Goal: Task Accomplishment & Management: Manage account settings

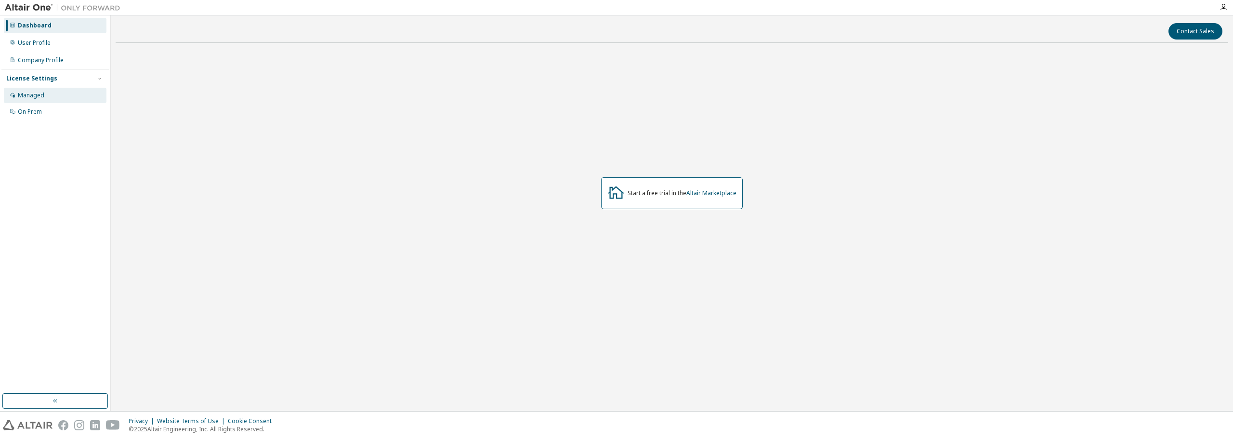
click at [40, 95] on div "Managed" at bounding box center [31, 96] width 26 height 8
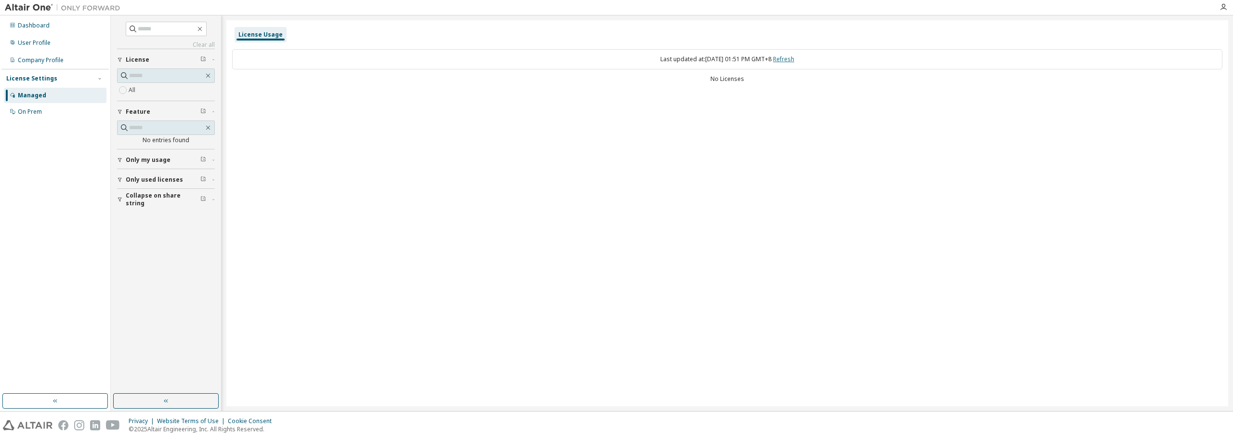
click at [794, 58] on link "Refresh" at bounding box center [783, 59] width 21 height 8
click at [168, 77] on input "text" at bounding box center [166, 76] width 75 height 10
click at [28, 24] on div "Dashboard" at bounding box center [34, 26] width 32 height 8
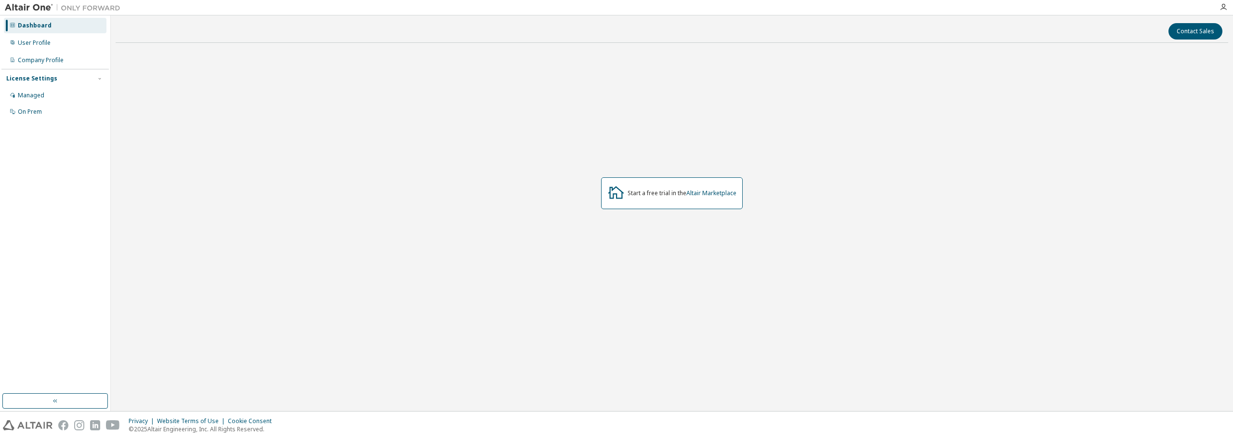
click at [90, 78] on div "License Settings" at bounding box center [55, 78] width 98 height 9
click at [28, 112] on div "On Prem" at bounding box center [30, 112] width 24 height 8
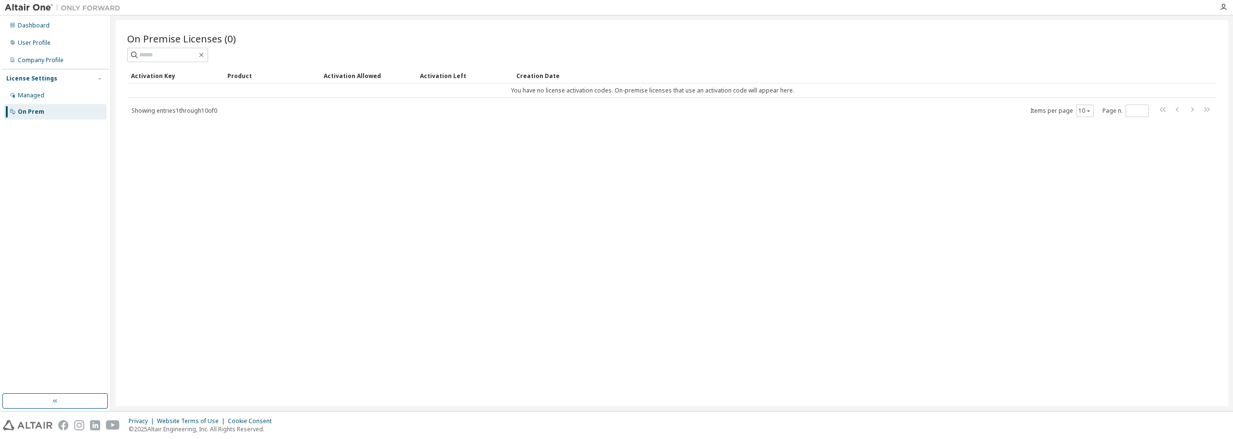
click at [27, 7] on img at bounding box center [65, 8] width 120 height 10
click at [34, 95] on div "Managed" at bounding box center [31, 96] width 26 height 8
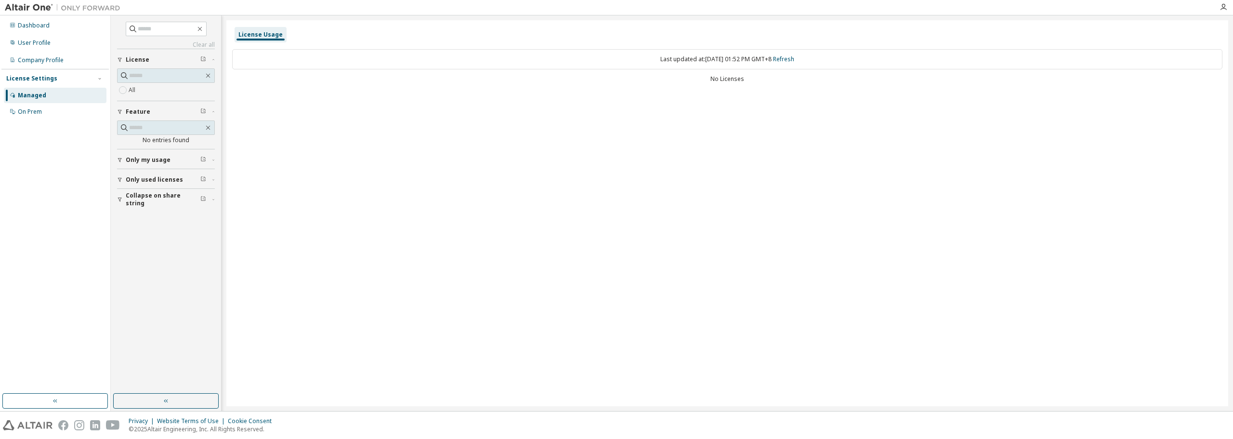
click at [143, 181] on span "Only used licenses" at bounding box center [154, 180] width 57 height 8
click at [146, 160] on span "Only my usage" at bounding box center [148, 160] width 45 height 8
click at [135, 175] on label "Yes" at bounding box center [135, 175] width 12 height 12
click at [159, 161] on span "Only my usage" at bounding box center [148, 160] width 45 height 8
click at [17, 4] on img at bounding box center [65, 8] width 120 height 10
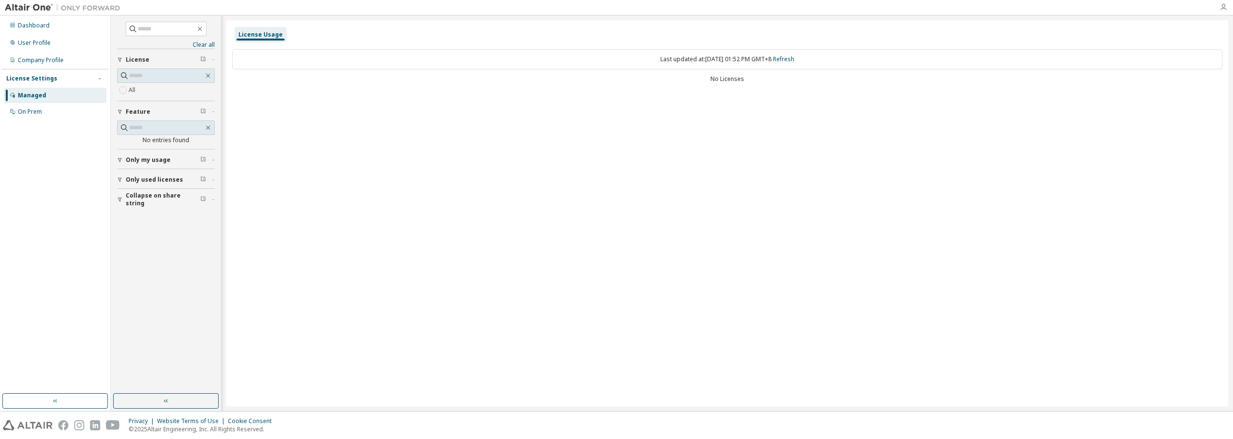
click at [1223, 7] on icon "button" at bounding box center [1224, 7] width 8 height 8
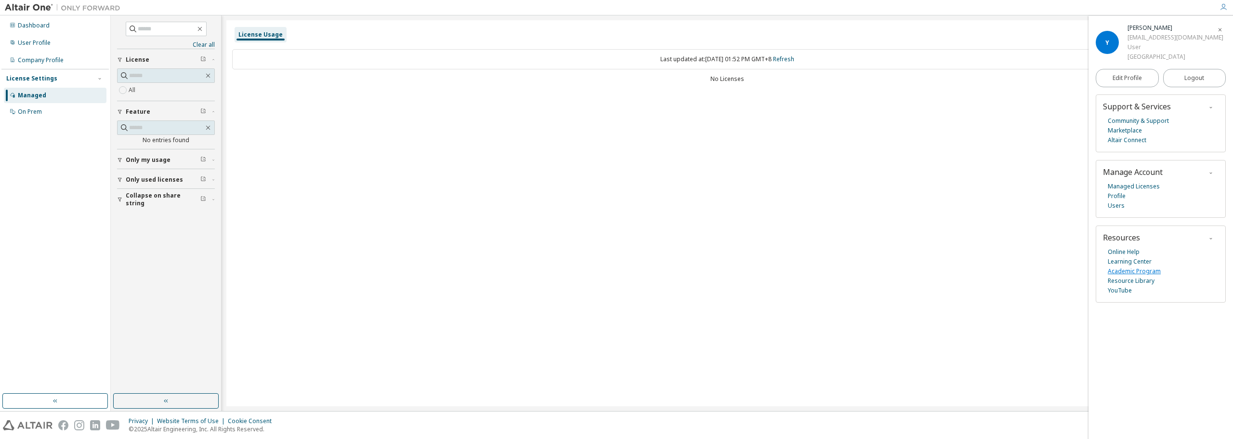
click at [1137, 272] on link "Academic Program" at bounding box center [1134, 271] width 53 height 10
